Goal: Book appointment/travel/reservation

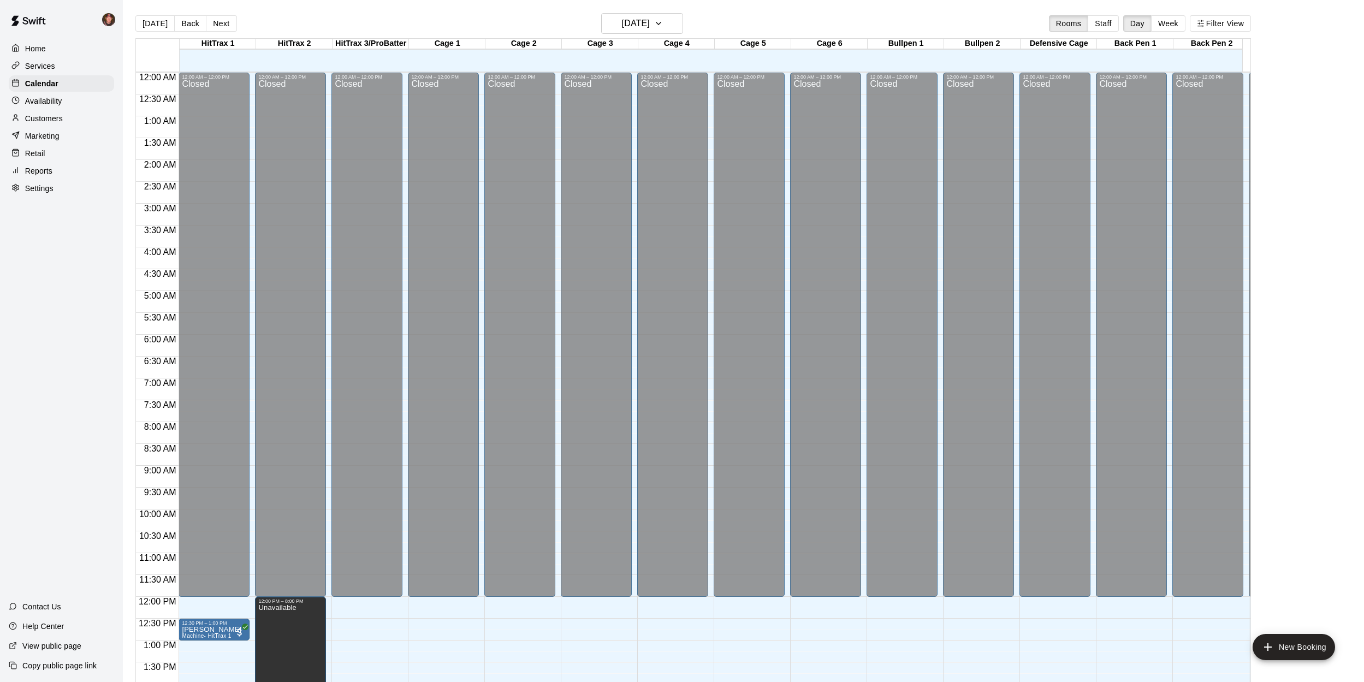
scroll to position [394, 0]
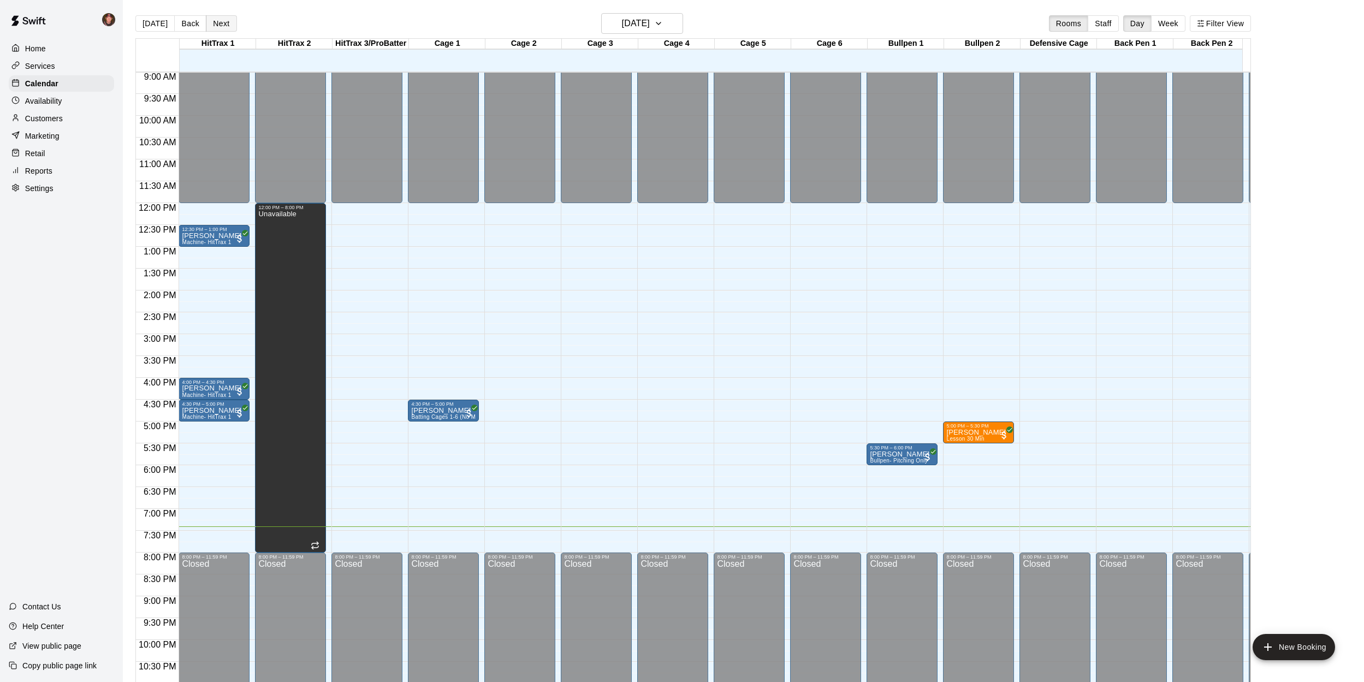
click at [222, 26] on button "Next" at bounding box center [221, 23] width 31 height 16
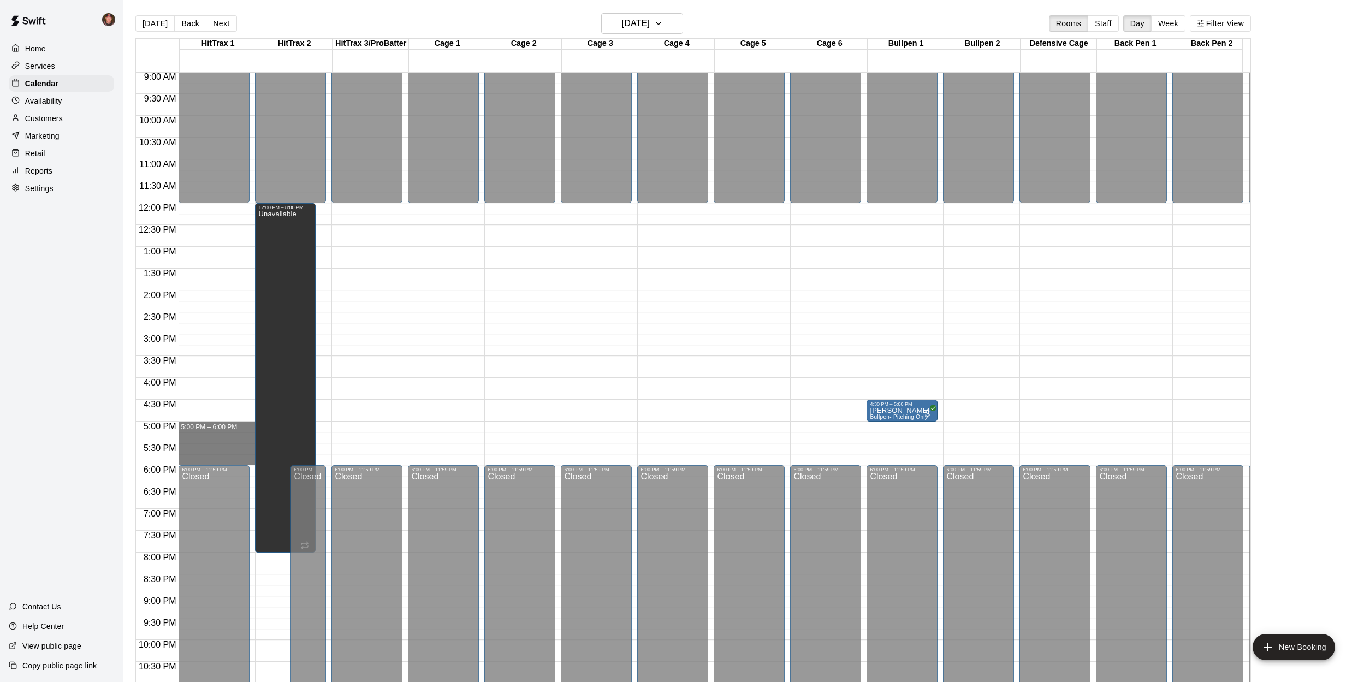
drag, startPoint x: 210, startPoint y: 423, endPoint x: 209, endPoint y: 460, distance: 36.6
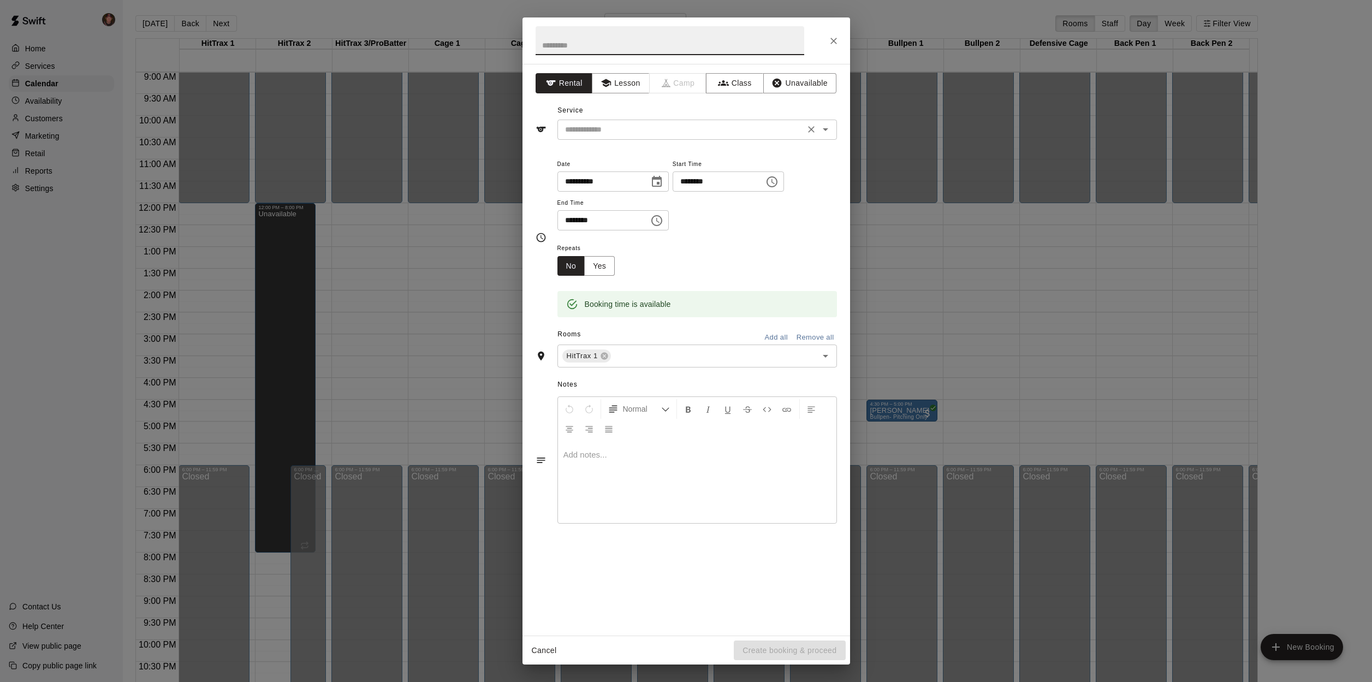
click at [830, 132] on icon "Open" at bounding box center [825, 129] width 13 height 13
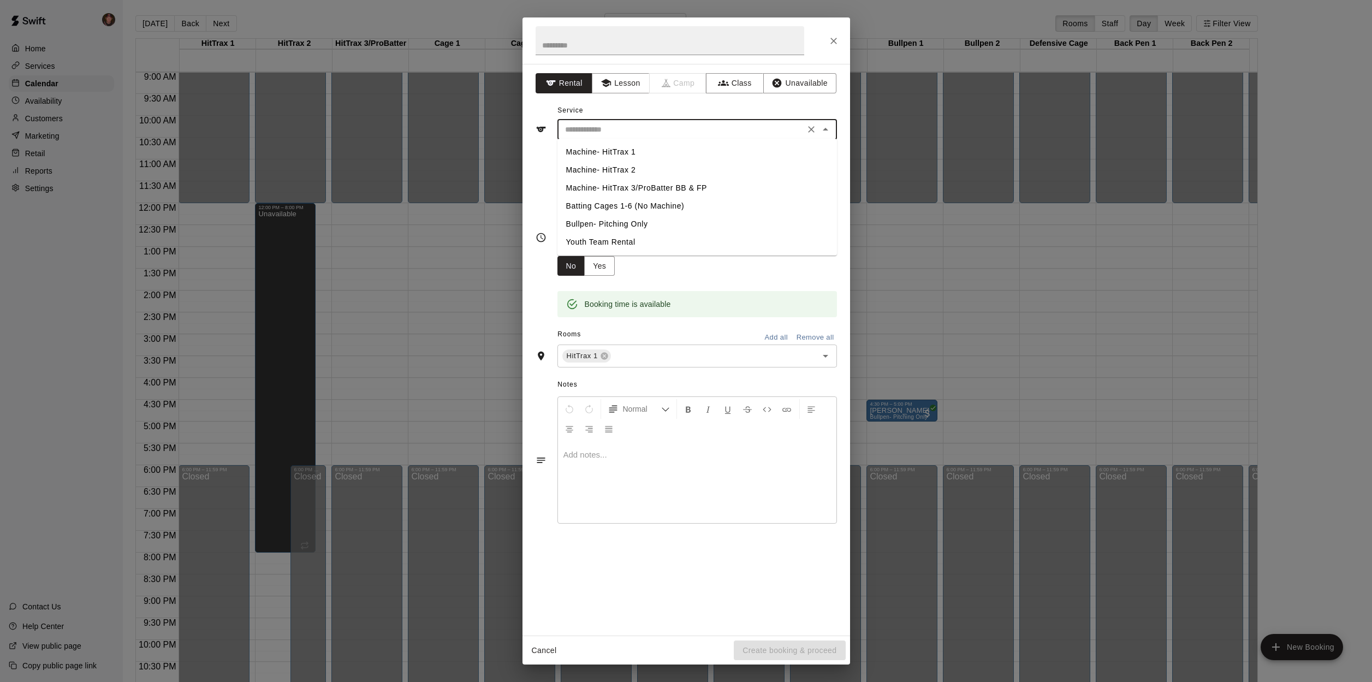
click at [614, 152] on li "Machine- HitTrax 1" at bounding box center [697, 152] width 280 height 18
type input "**********"
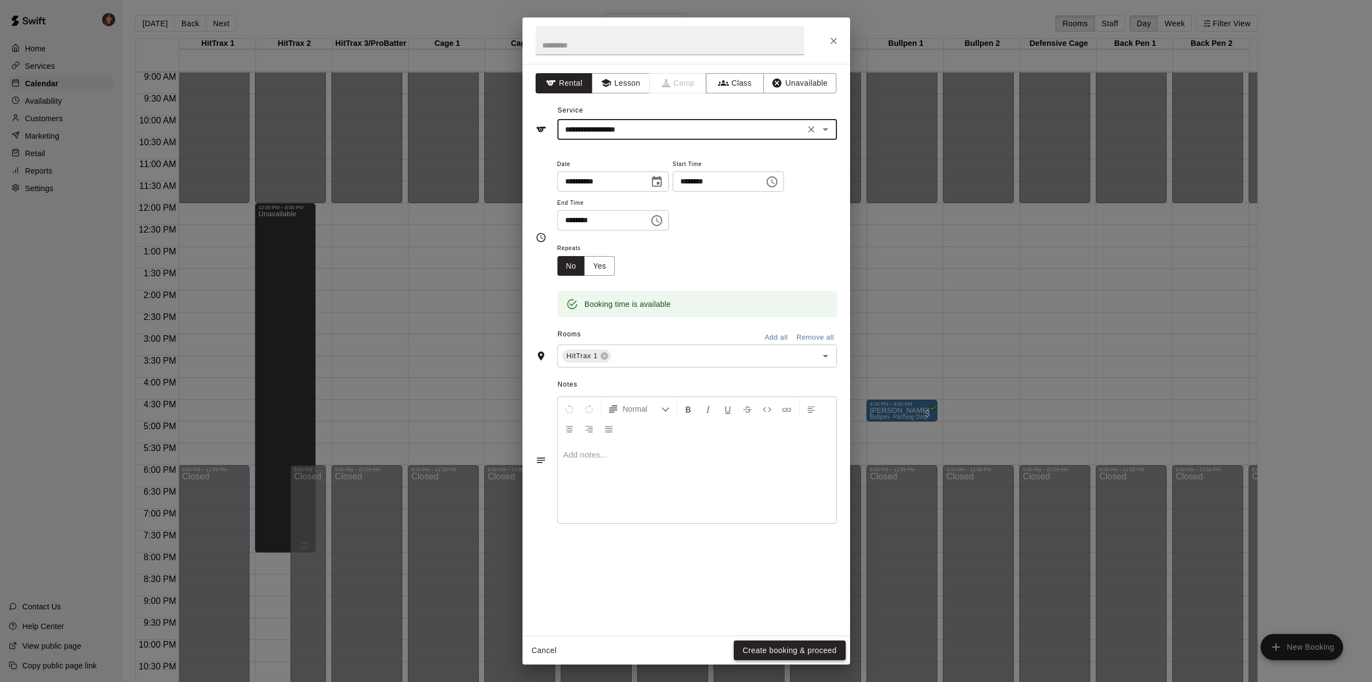
click at [776, 650] on button "Create booking & proceed" at bounding box center [789, 650] width 111 height 20
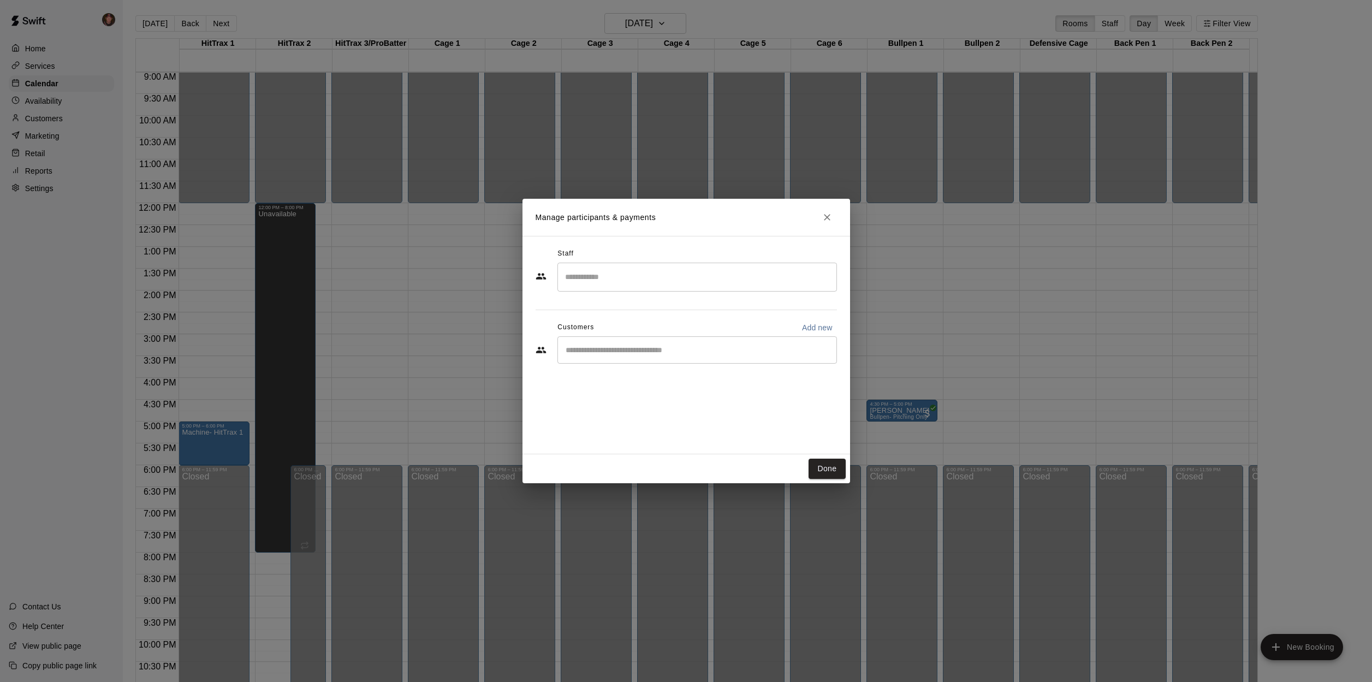
click at [816, 328] on p "Add new" at bounding box center [817, 327] width 31 height 11
select select "**"
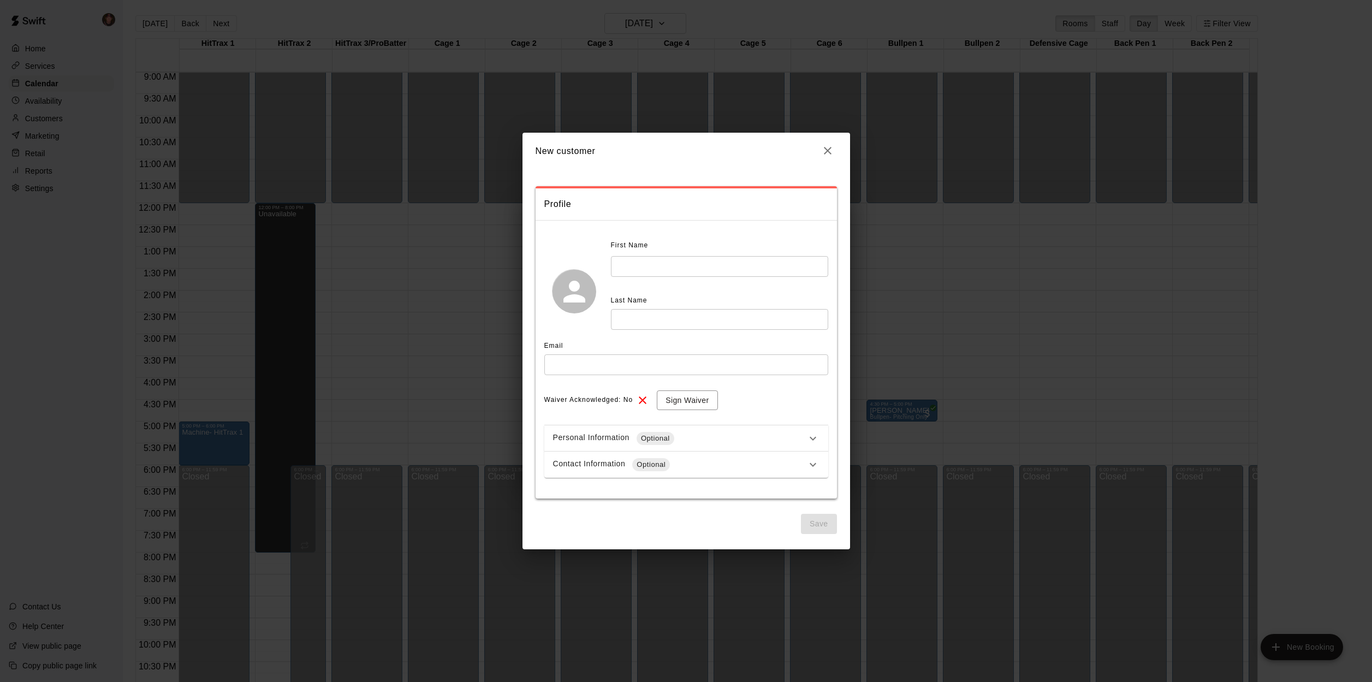
click at [825, 157] on icon "button" at bounding box center [827, 150] width 13 height 13
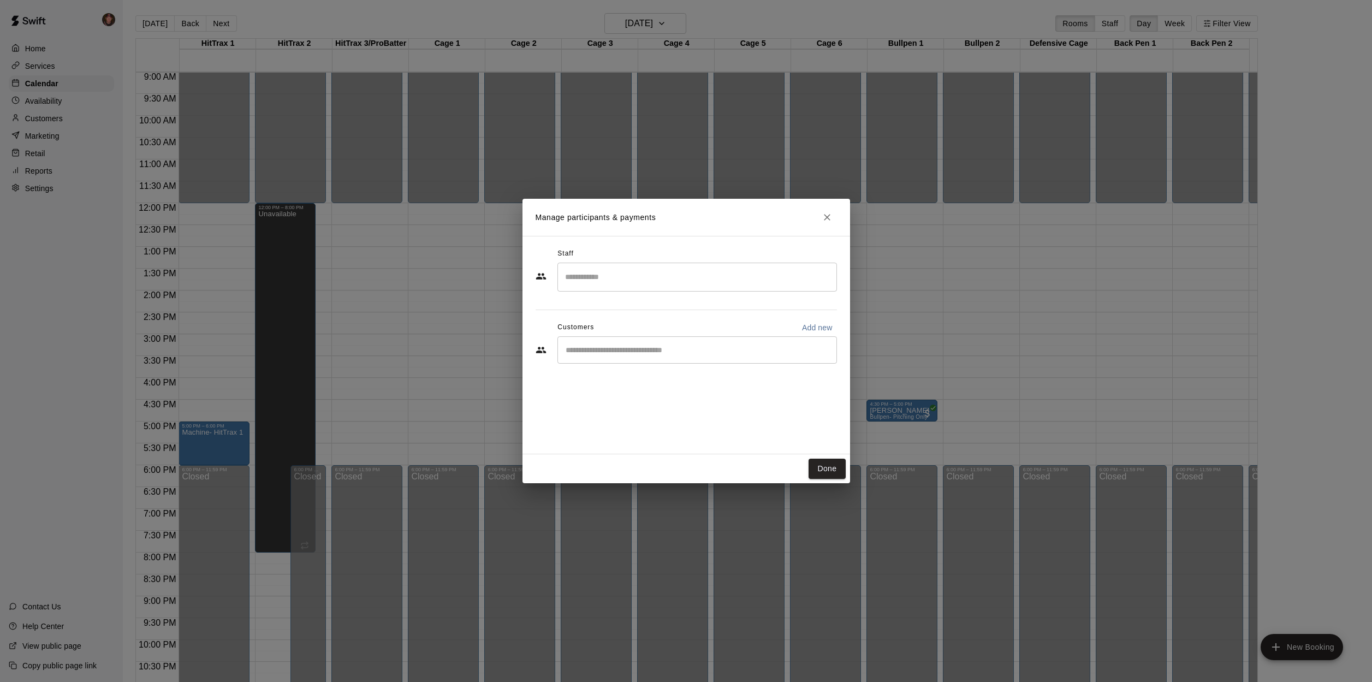
click at [692, 347] on input "Start typing to search customers..." at bounding box center [697, 349] width 270 height 11
type input "*****"
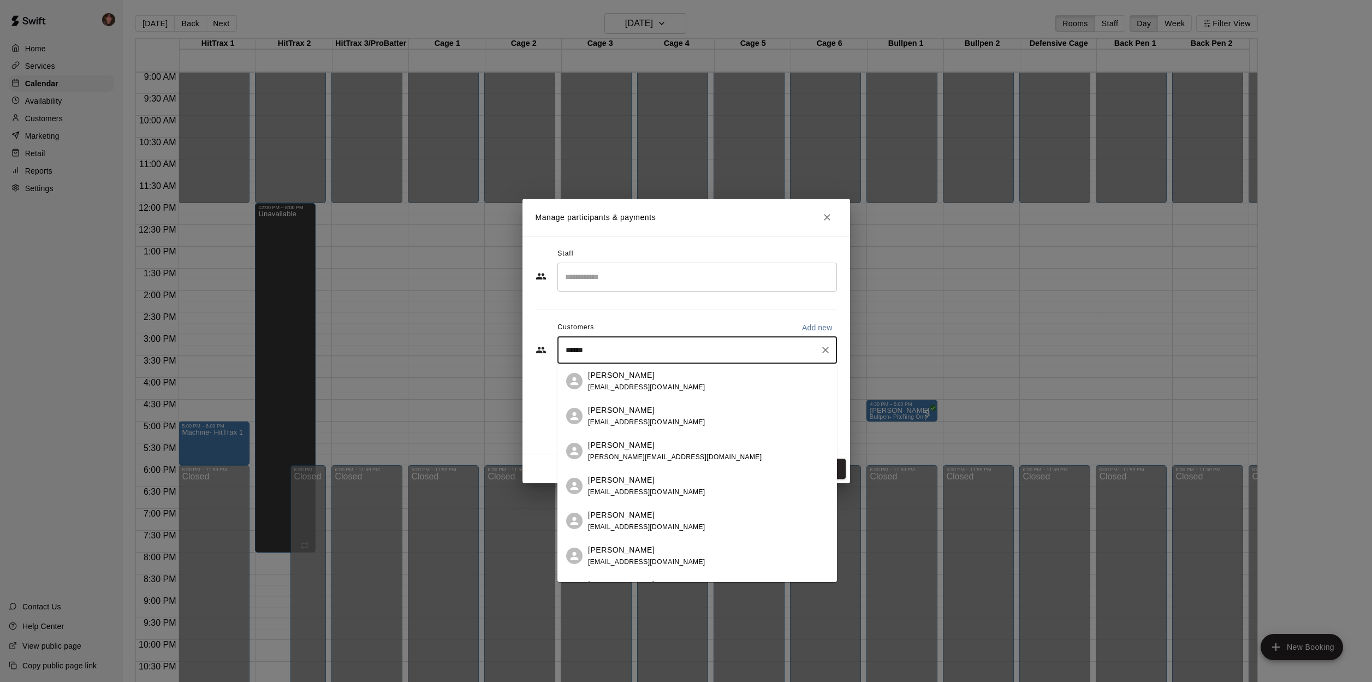
click at [662, 385] on span "[EMAIL_ADDRESS][DOMAIN_NAME]" at bounding box center [646, 387] width 117 height 8
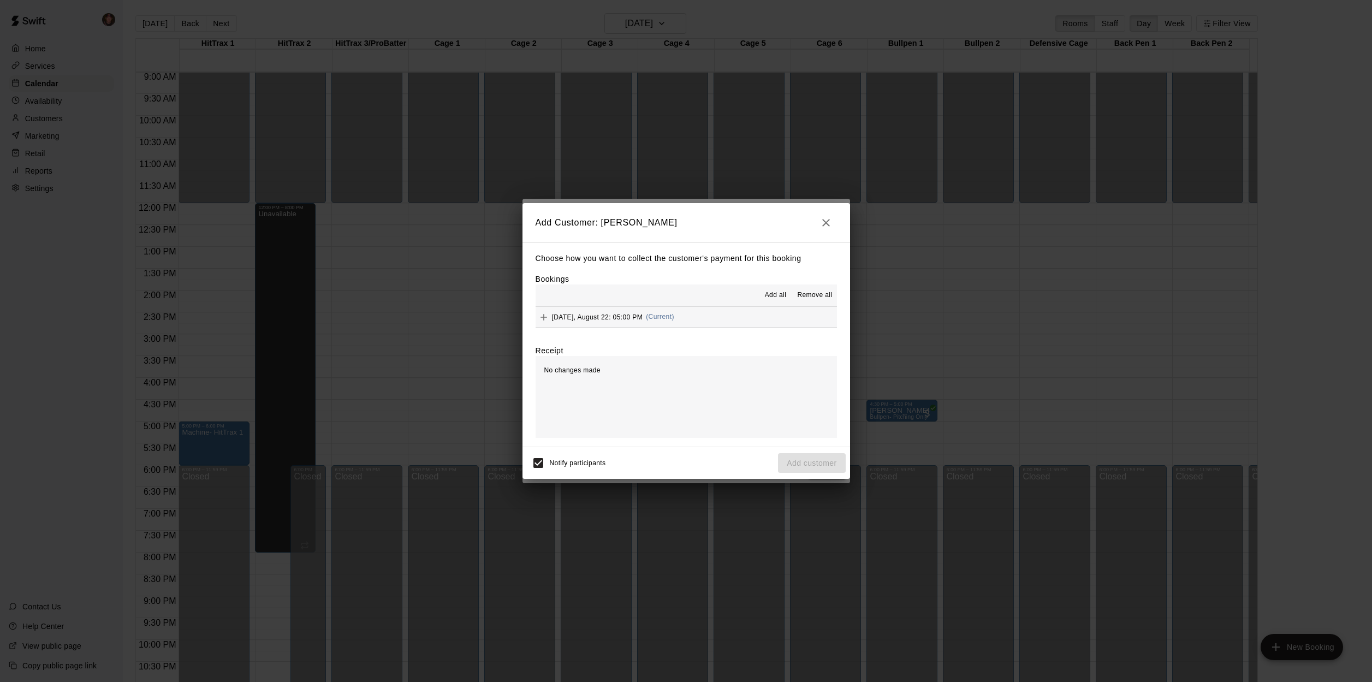
click at [779, 294] on span "Add all" at bounding box center [776, 295] width 22 height 11
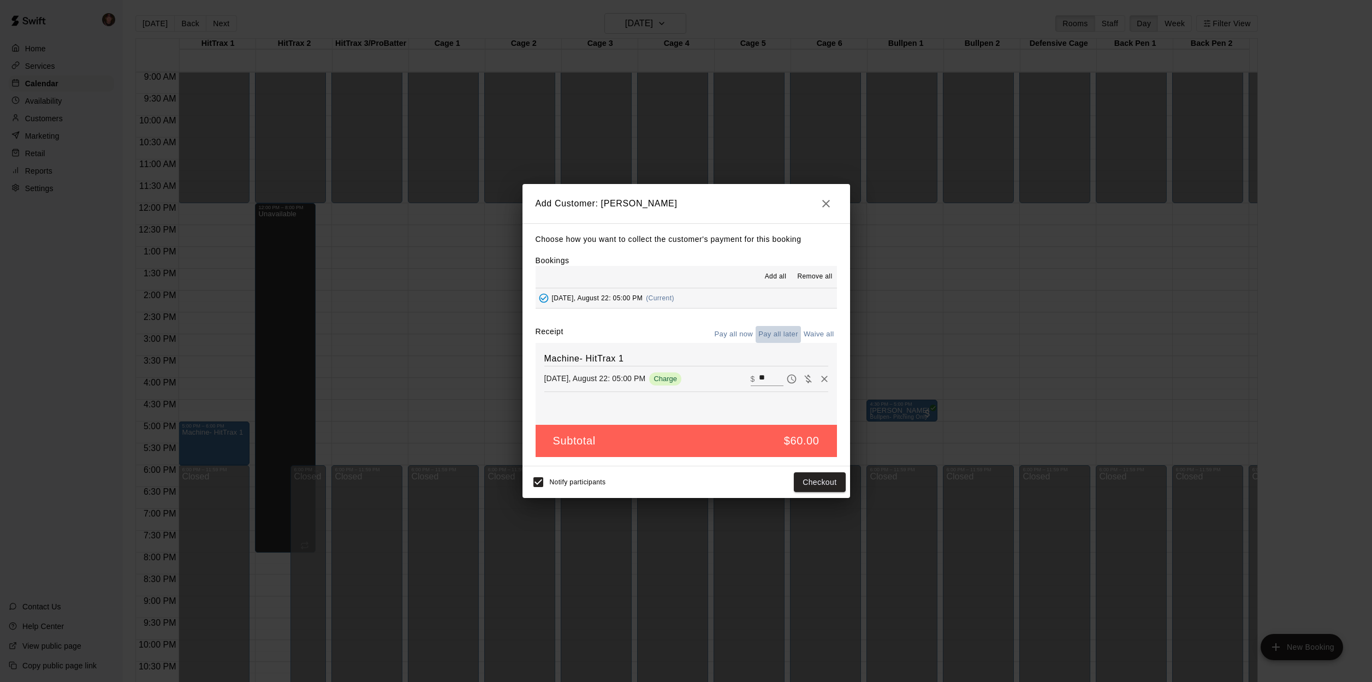
click at [780, 332] on button "Pay all later" at bounding box center [778, 334] width 45 height 17
click at [819, 485] on button "Add customer" at bounding box center [811, 482] width 67 height 20
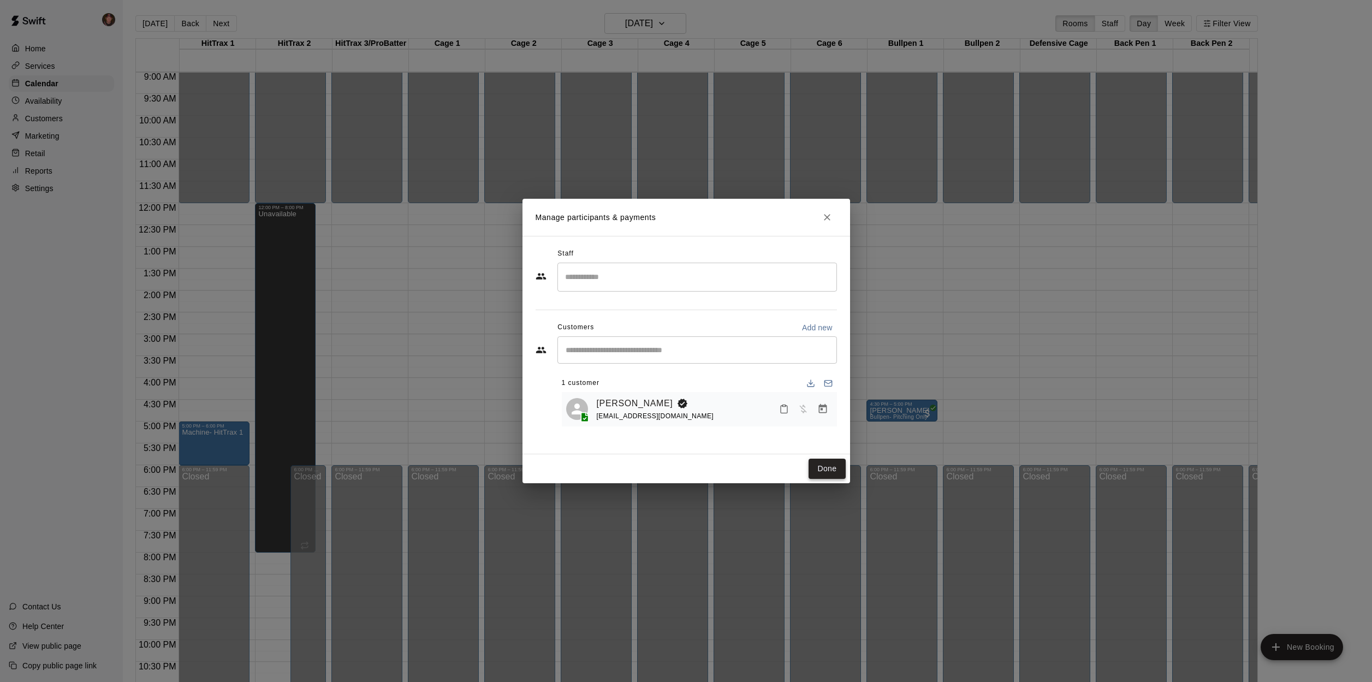
click at [829, 471] on button "Done" at bounding box center [827, 469] width 37 height 20
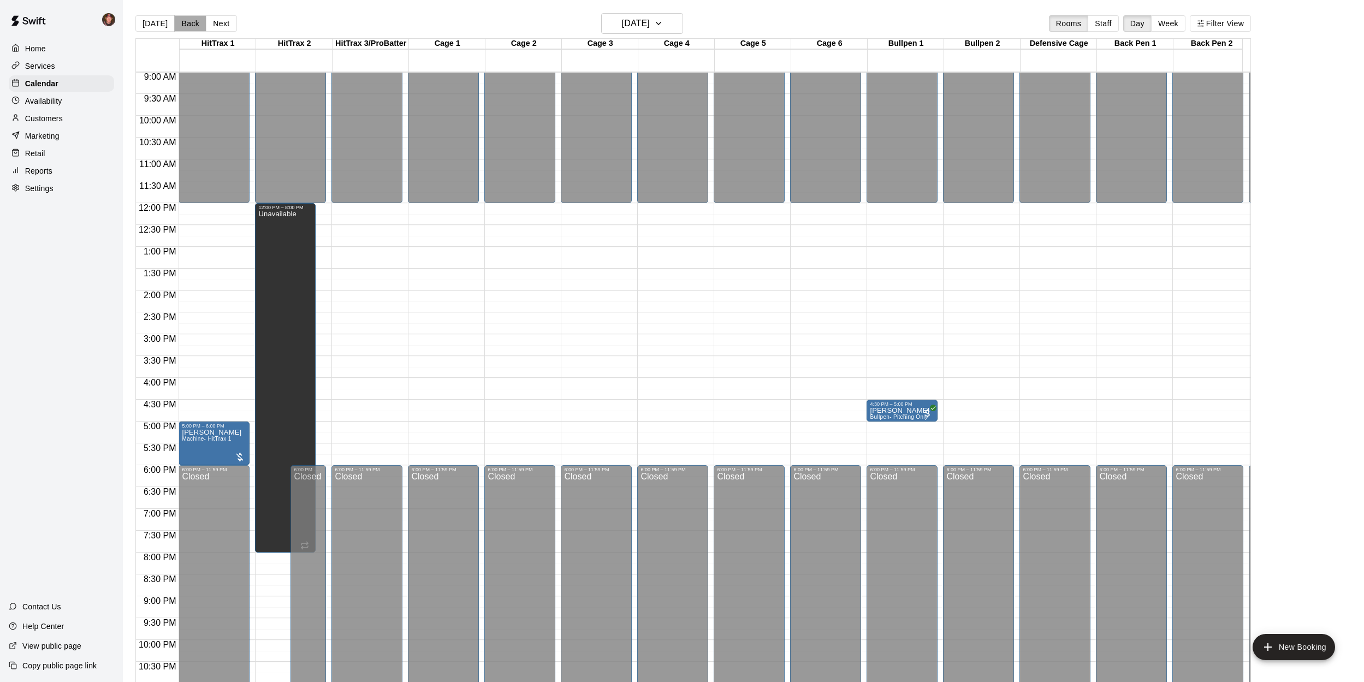
click at [191, 25] on button "Back" at bounding box center [190, 23] width 32 height 16
